Goal: Transaction & Acquisition: Purchase product/service

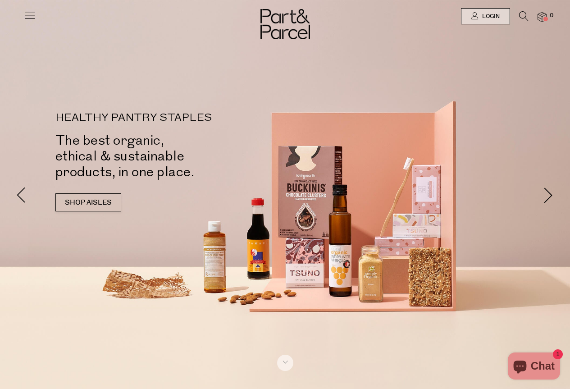
click at [31, 18] on icon at bounding box center [29, 15] width 13 height 13
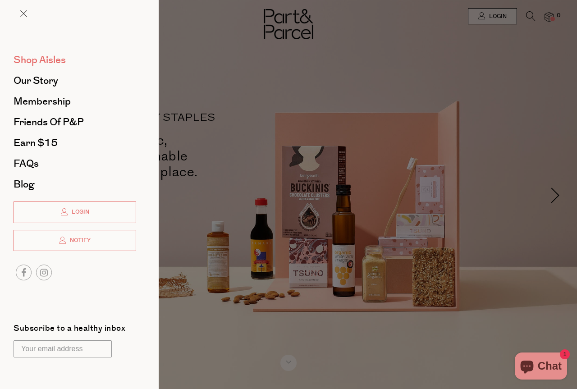
click at [52, 64] on span "Shop Aisles" at bounding box center [40, 60] width 52 height 14
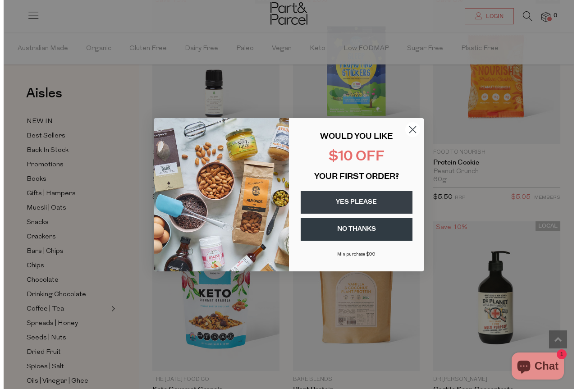
scroll to position [1503, 0]
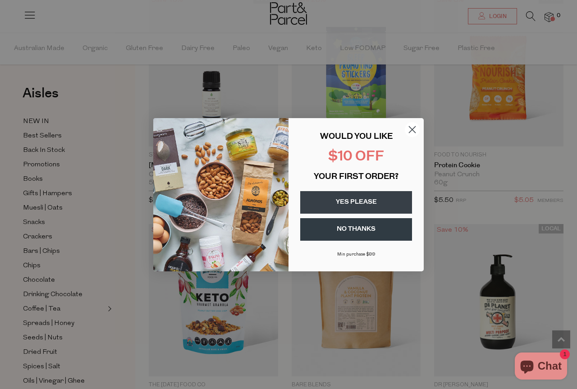
click at [414, 127] on icon "Close dialog" at bounding box center [412, 130] width 16 height 16
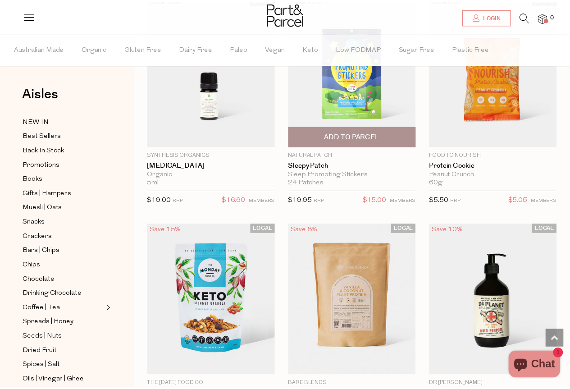
scroll to position [1487, 0]
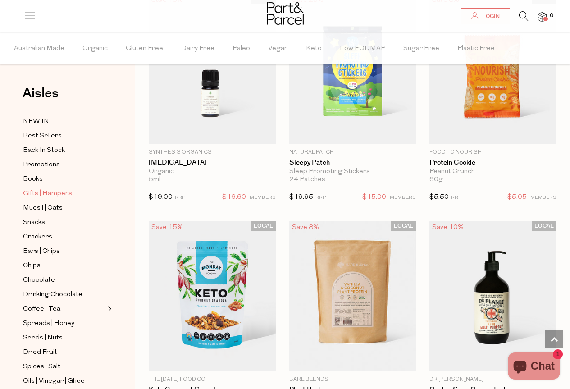
click at [65, 193] on span "Gifts | Hampers" at bounding box center [47, 193] width 49 height 11
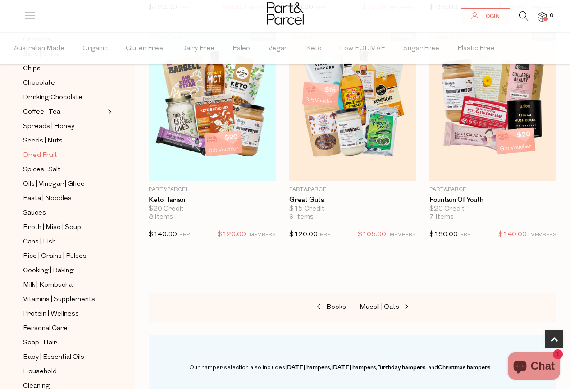
scroll to position [180, 0]
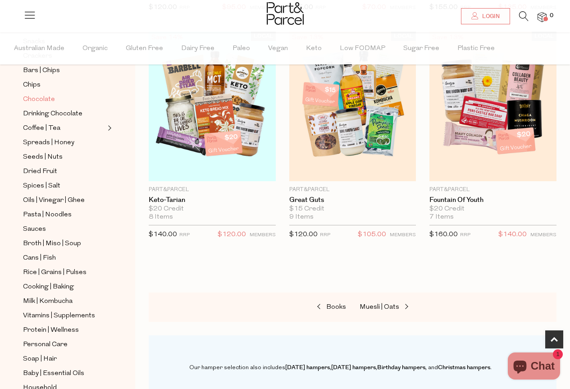
click at [45, 95] on span "Chocolate" at bounding box center [39, 99] width 32 height 11
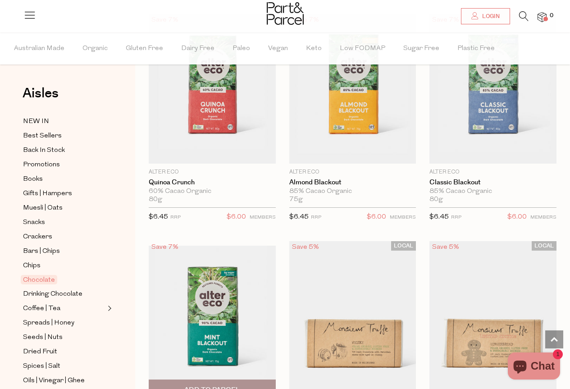
scroll to position [1983, 0]
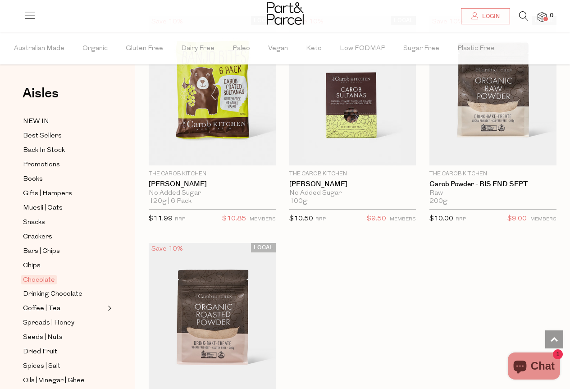
scroll to position [4388, 0]
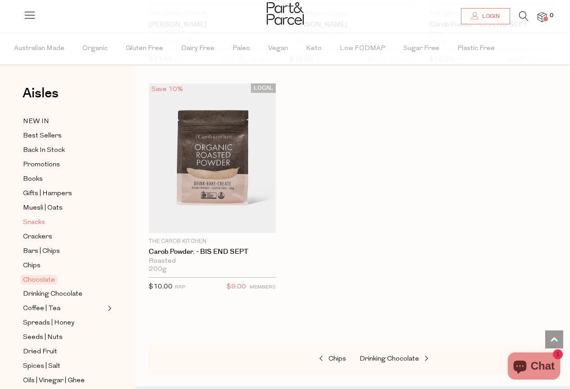
click at [36, 220] on span "Snacks" at bounding box center [34, 222] width 22 height 11
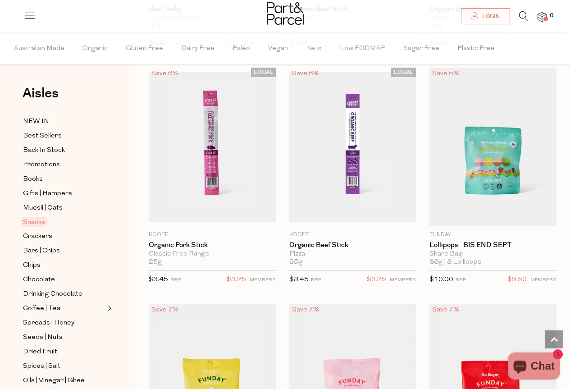
scroll to position [721, 0]
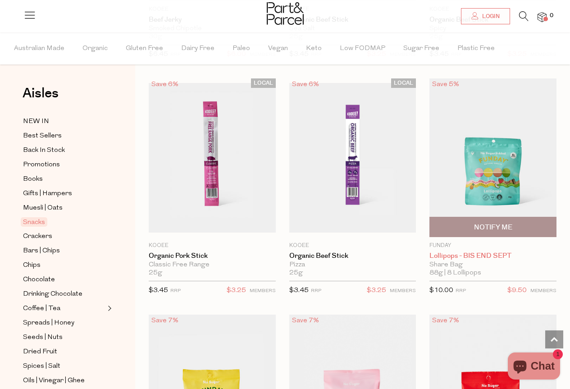
click at [462, 254] on link "Lollipops - BIS END SEPT" at bounding box center [492, 256] width 127 height 8
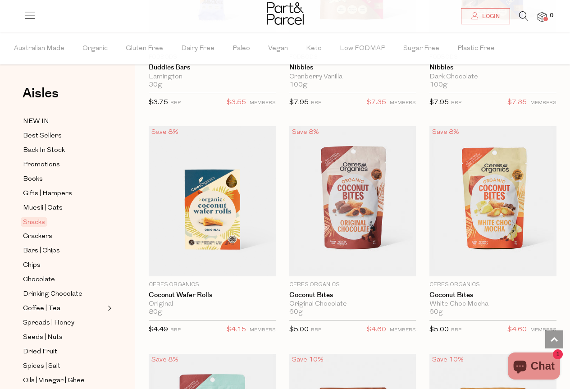
scroll to position [2073, 0]
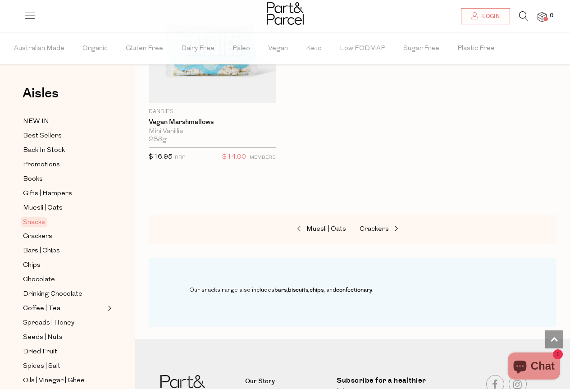
scroll to position [5182, 0]
click at [372, 225] on span "Crackers" at bounding box center [374, 228] width 29 height 7
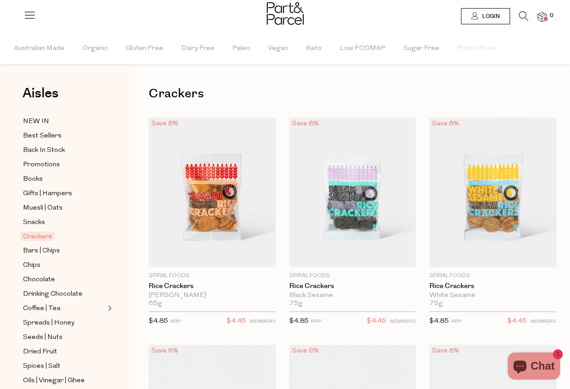
click at [516, 14] on li at bounding box center [519, 18] width 18 height 14
click at [520, 15] on icon at bounding box center [523, 16] width 9 height 10
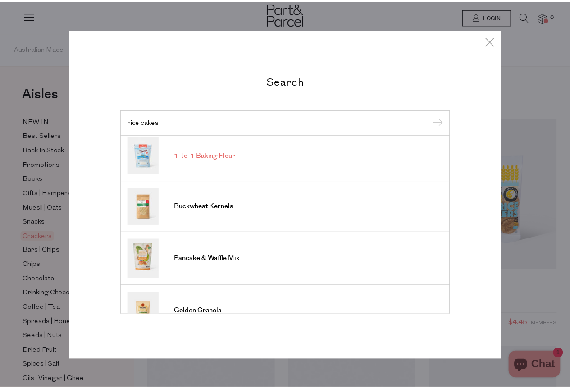
scroll to position [336, 0]
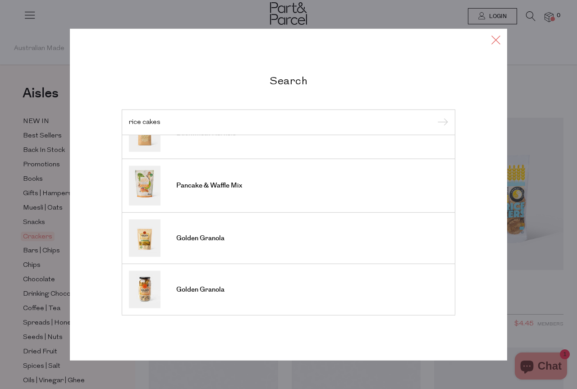
type input "rice cakes"
click at [499, 43] on icon at bounding box center [496, 39] width 14 height 13
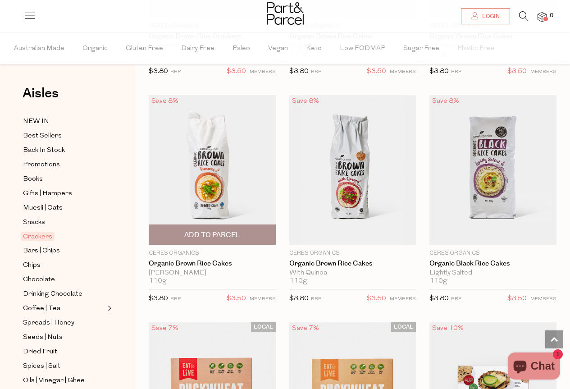
scroll to position [1036, 0]
